Goal: Check status: Check status

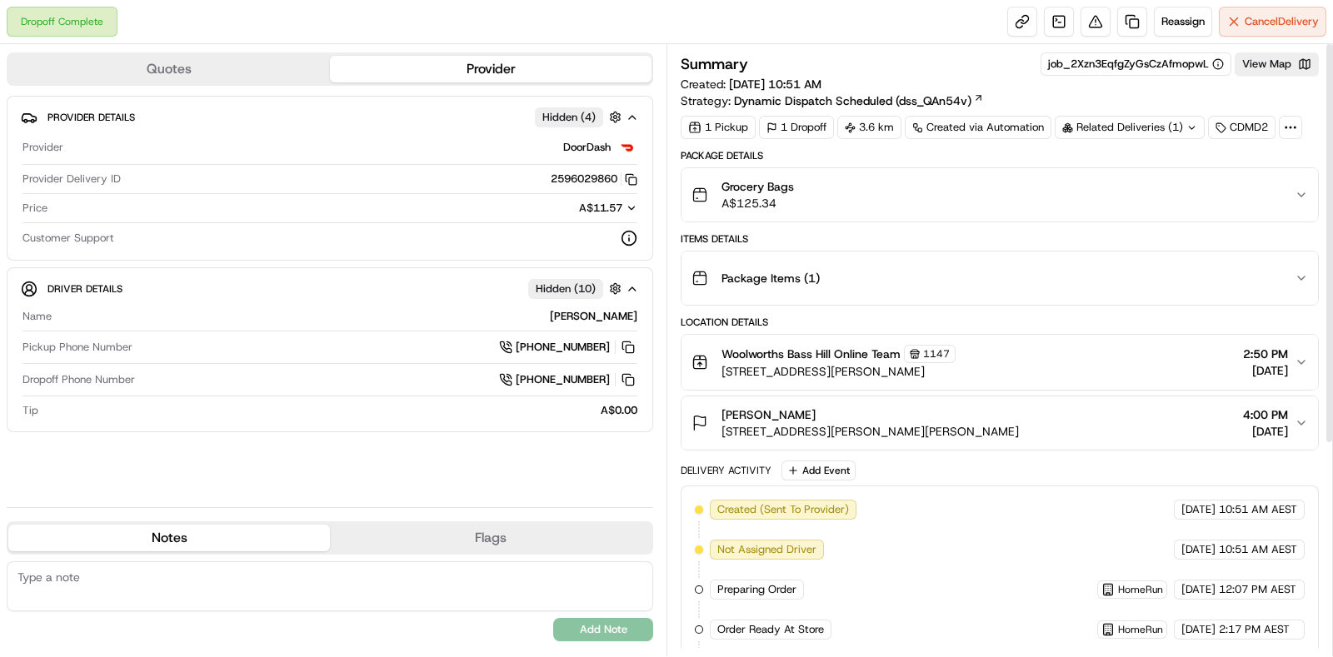
click at [1108, 129] on div "Related Deliveries (1)" at bounding box center [1130, 127] width 150 height 23
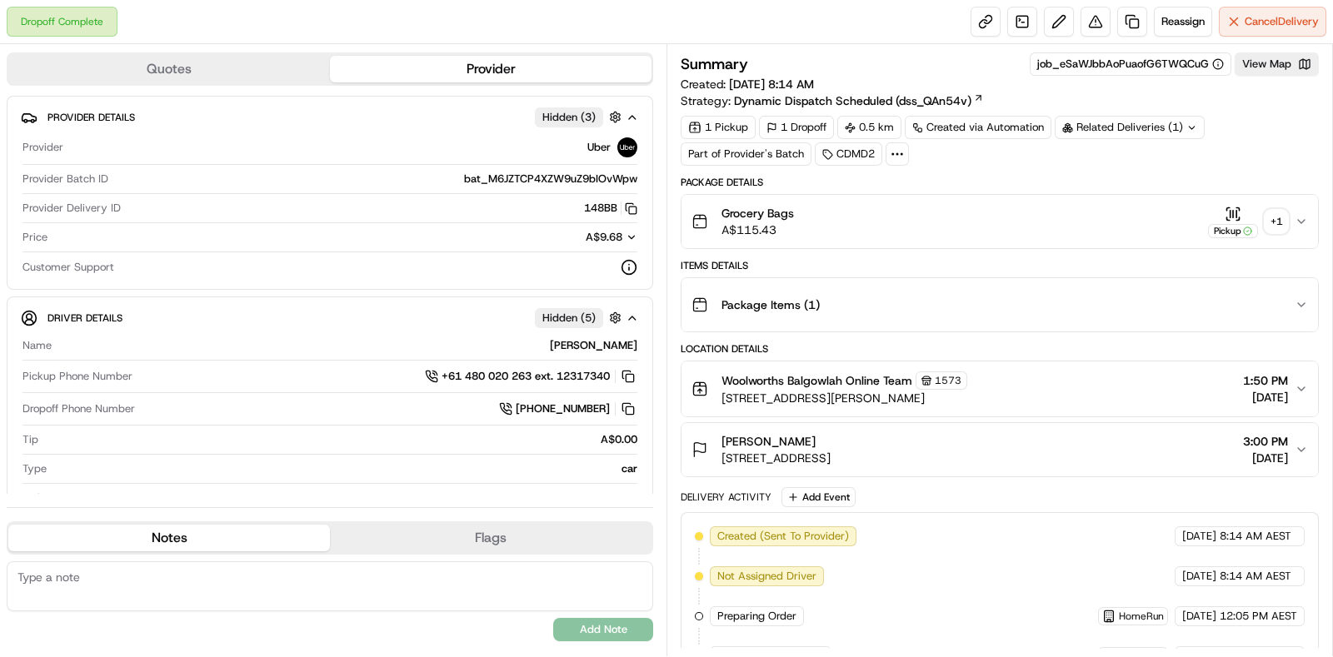
click at [1279, 217] on div "+ 1" at bounding box center [1276, 221] width 23 height 23
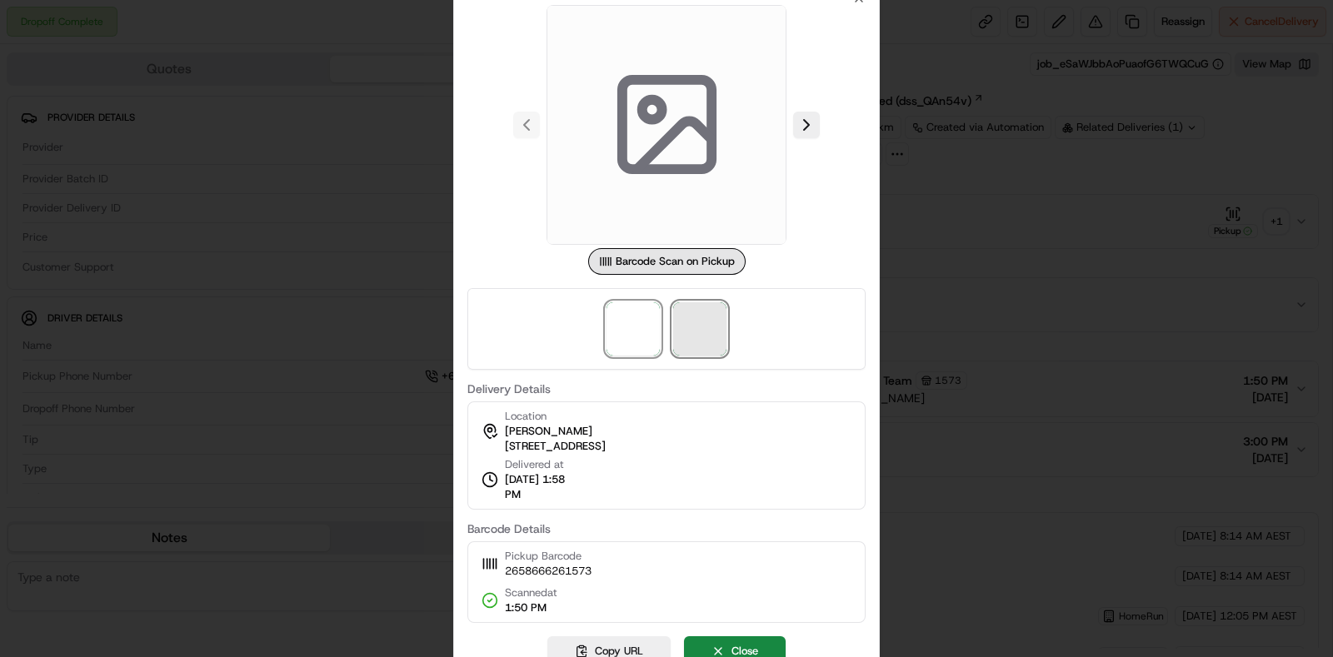
click at [711, 341] on span at bounding box center [699, 328] width 53 height 53
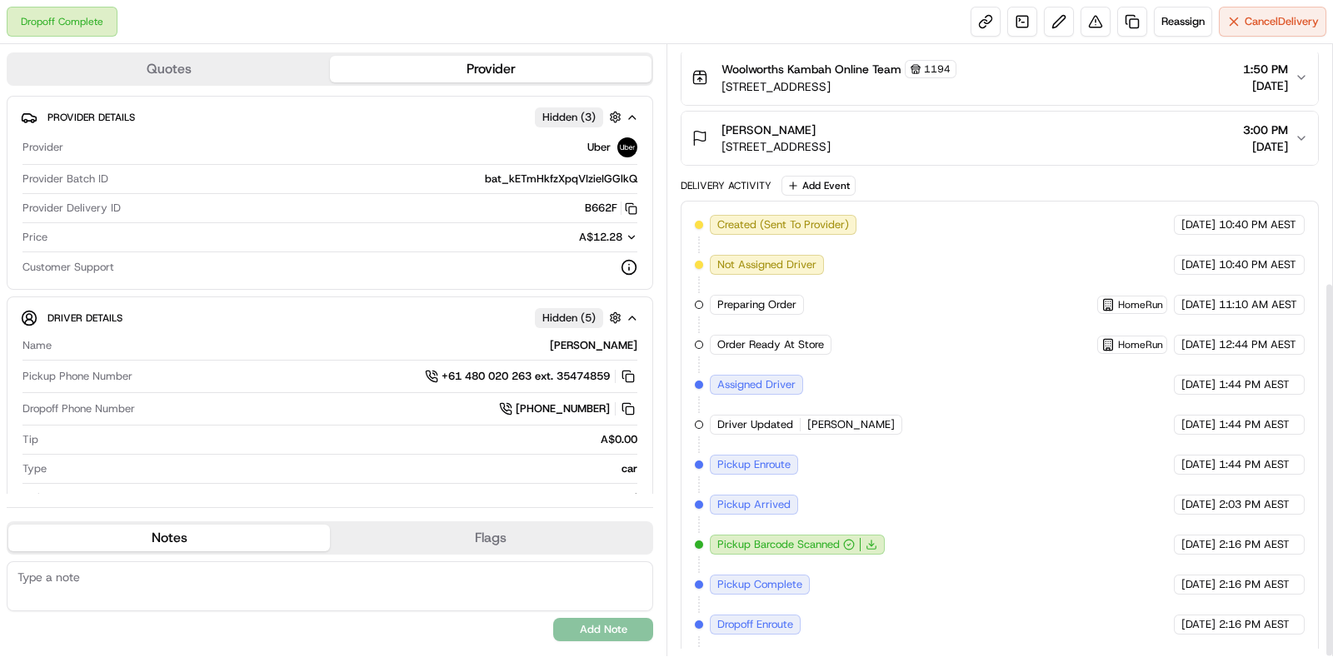
scroll to position [385, 0]
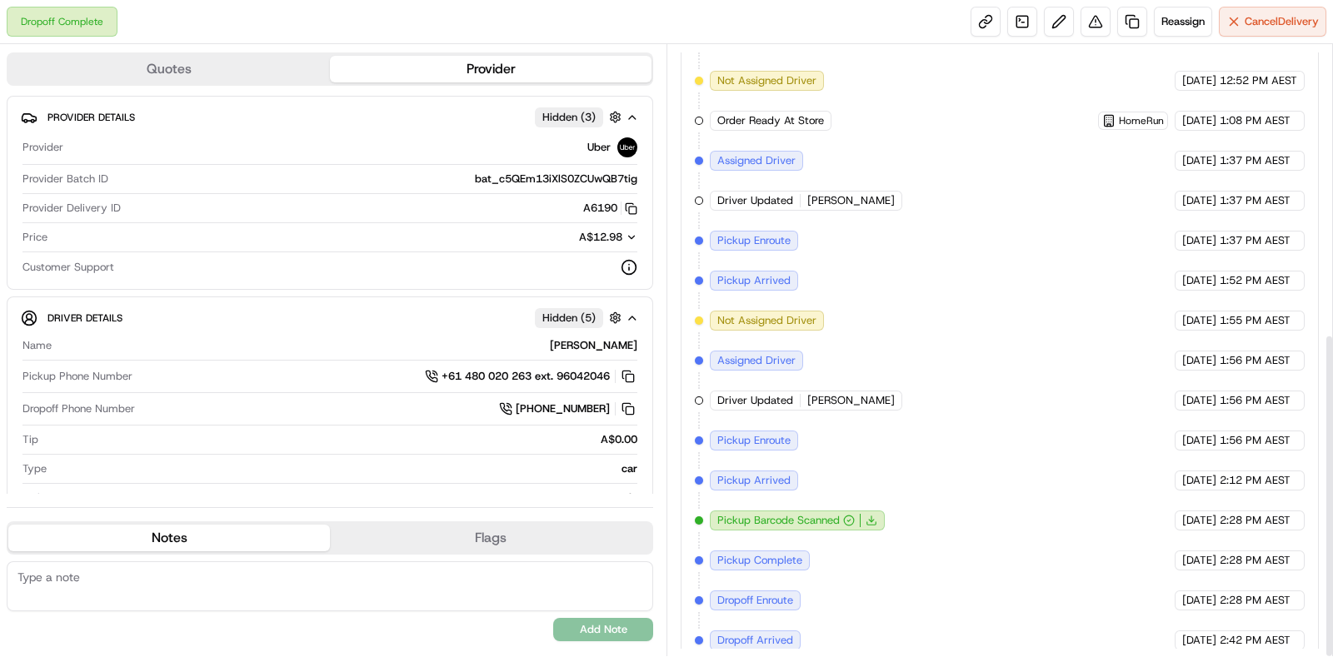
scroll to position [544, 0]
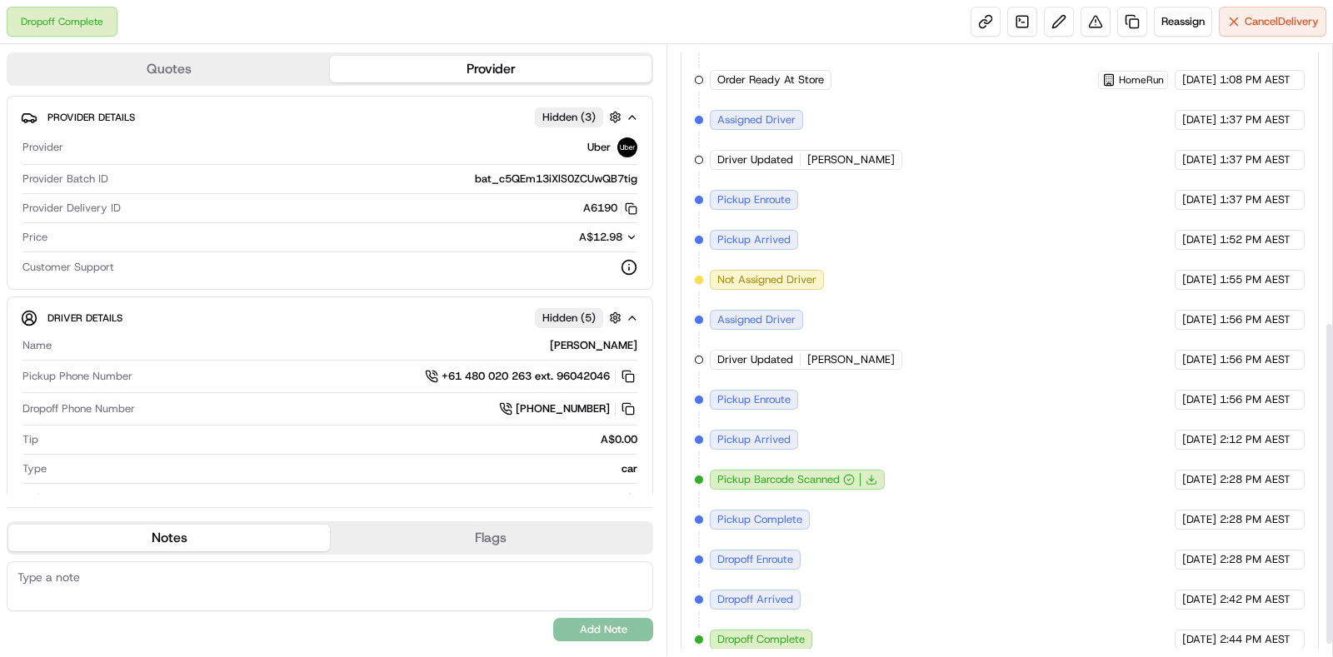
scroll to position [544, 0]
